Goal: Find specific page/section: Find specific page/section

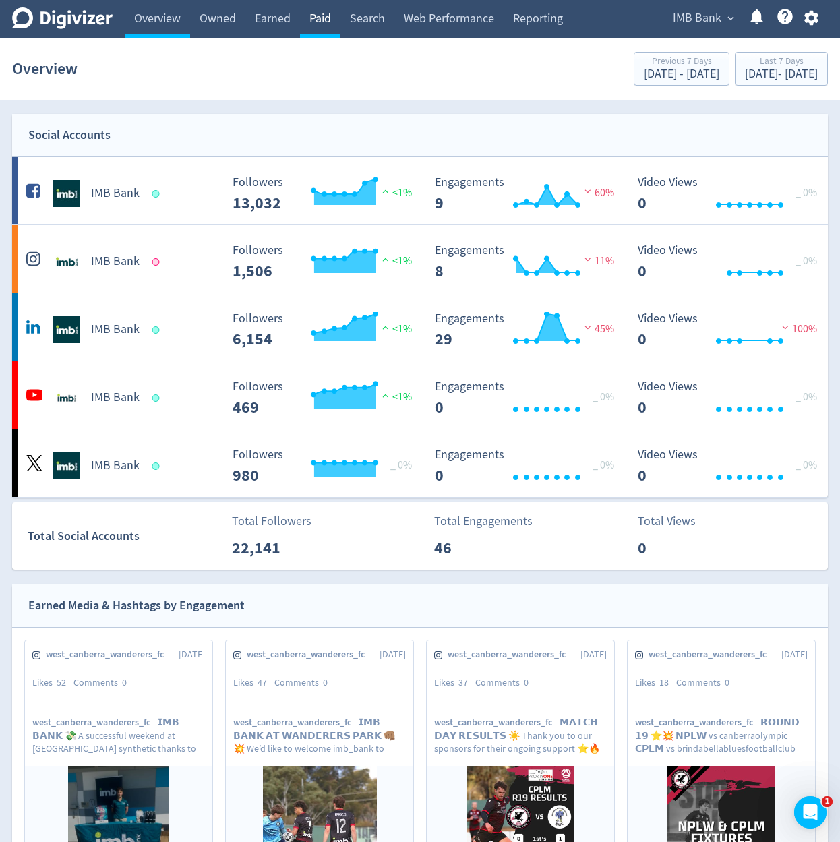
click at [326, 29] on link "Paid" at bounding box center [320, 19] width 40 height 38
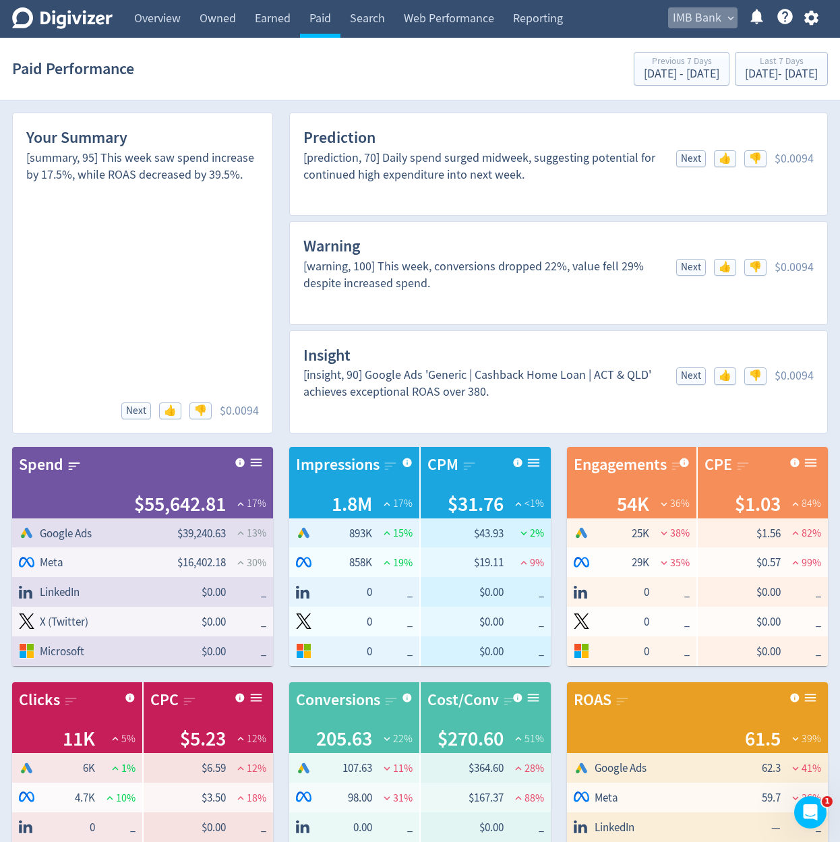
click at [723, 28] on button "IMB Bank expand_more" at bounding box center [702, 18] width 69 height 22
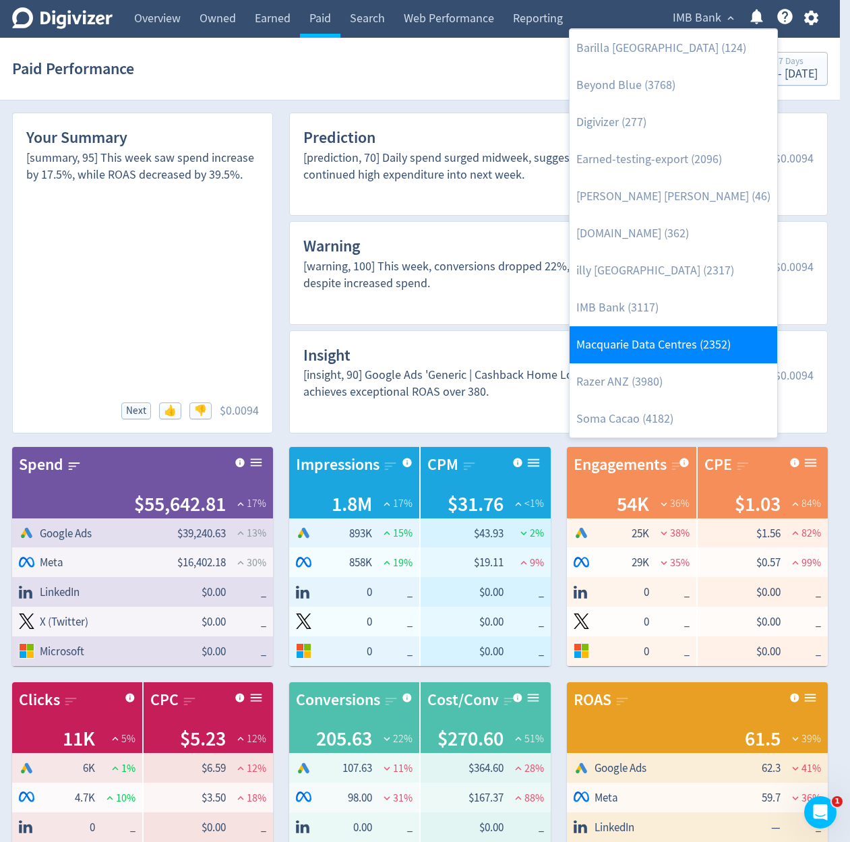
click at [717, 332] on link "Macquarie Data Centres (2352)" at bounding box center [674, 344] width 208 height 37
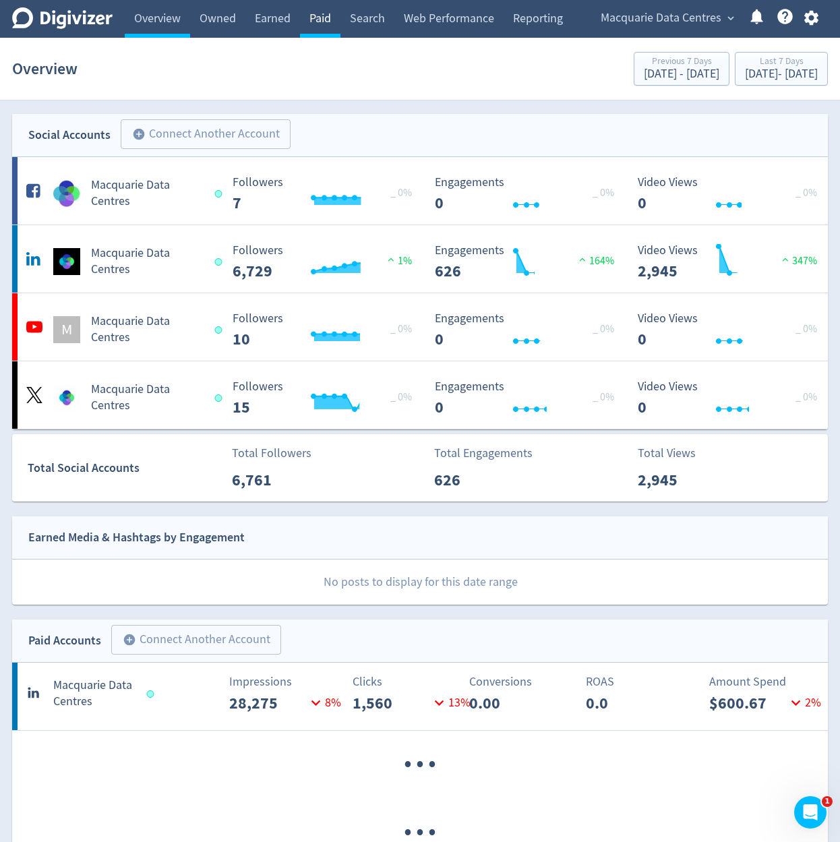
click at [340, 30] on link "Paid" at bounding box center [320, 19] width 40 height 38
